Goal: Find specific page/section: Find specific page/section

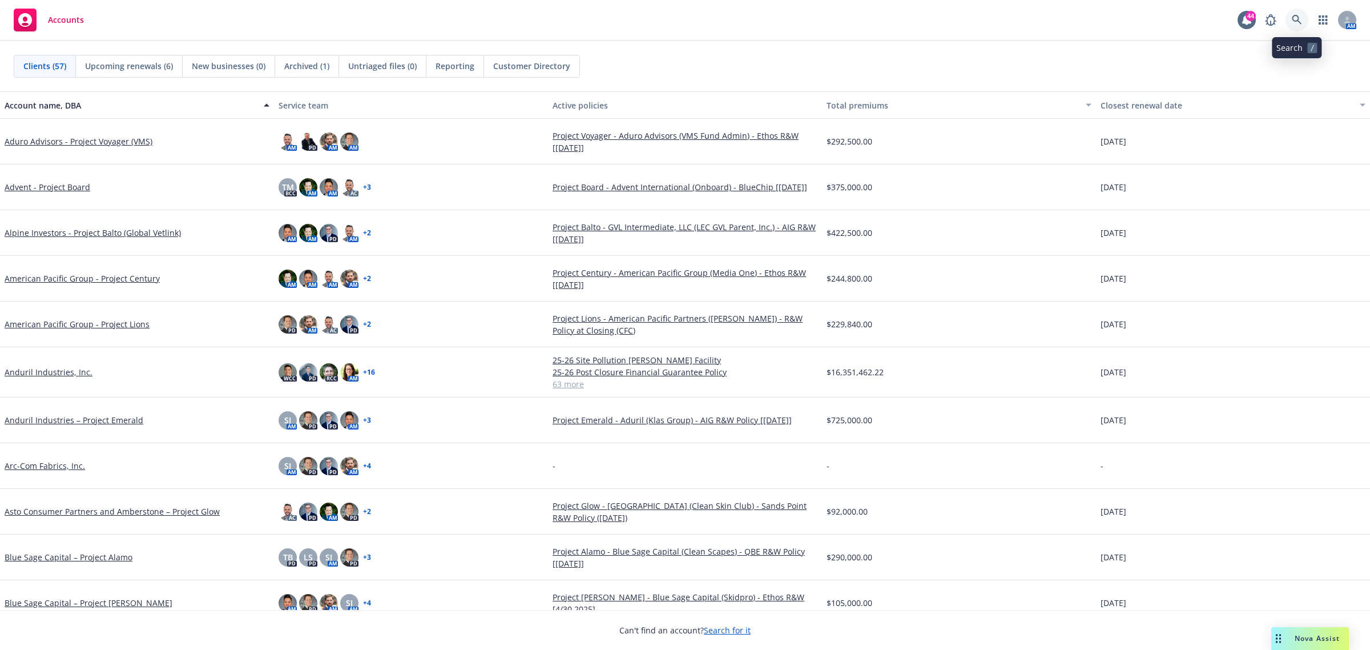
click at [1297, 21] on icon at bounding box center [1297, 20] width 10 height 10
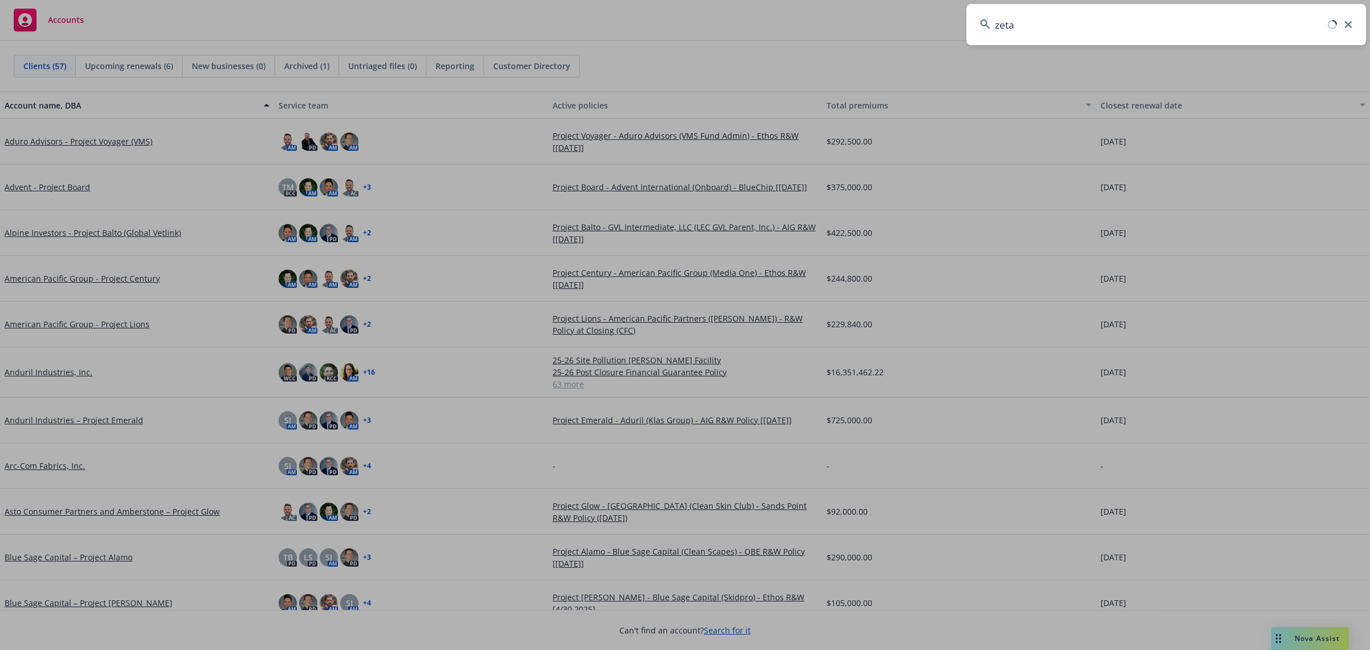
type input "zeta"
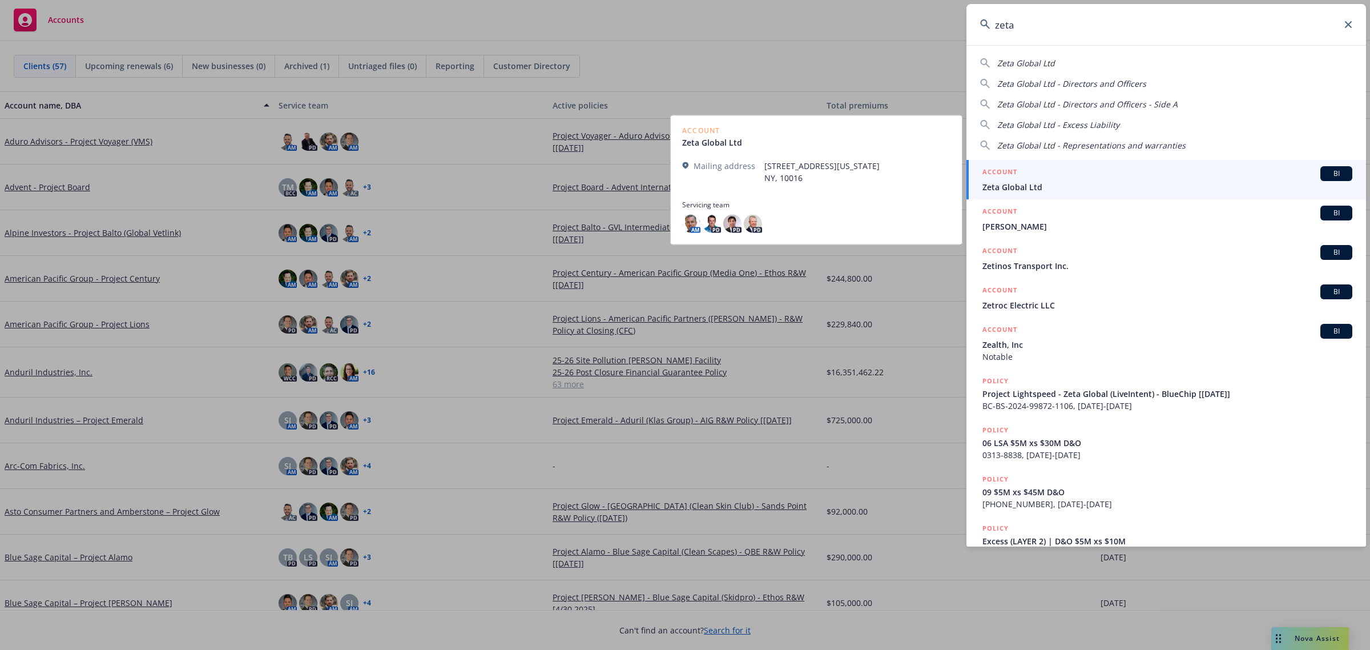
click at [1009, 179] on h5 "ACCOUNT" at bounding box center [1000, 173] width 35 height 14
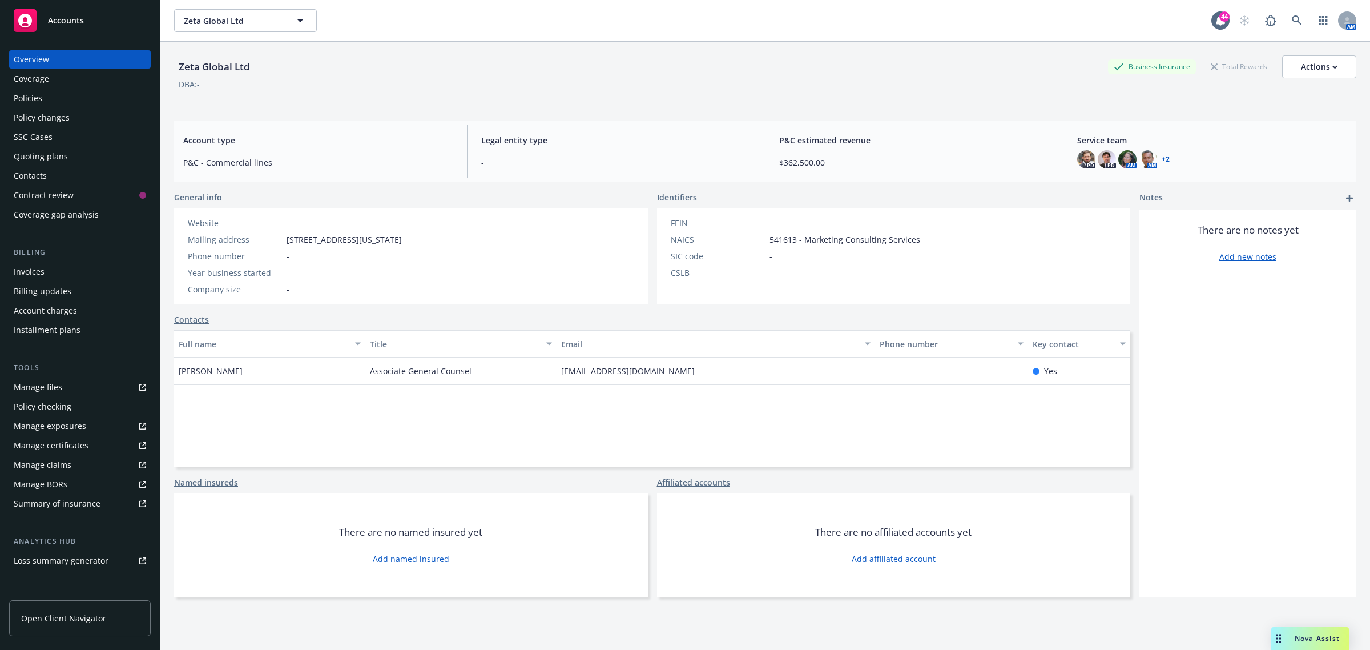
click at [38, 103] on div "Policies" at bounding box center [28, 98] width 29 height 18
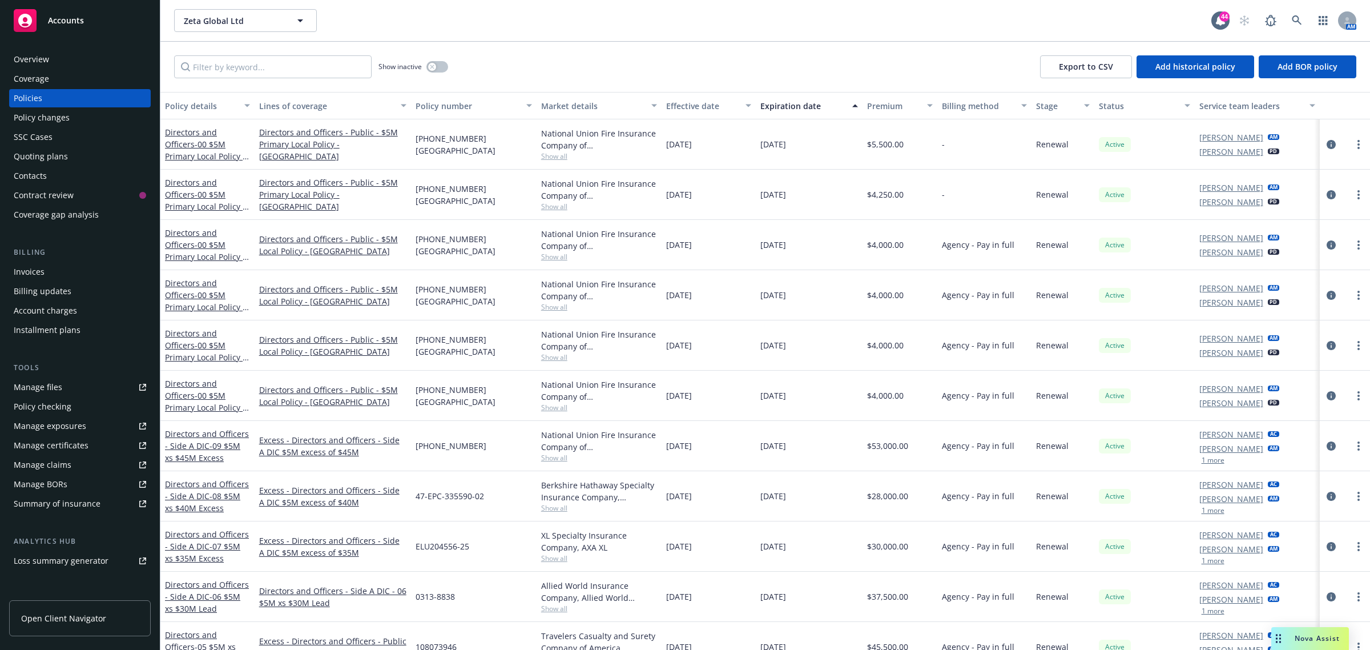
click at [40, 267] on div "Invoices" at bounding box center [29, 272] width 31 height 18
